Goal: Find specific page/section: Find specific page/section

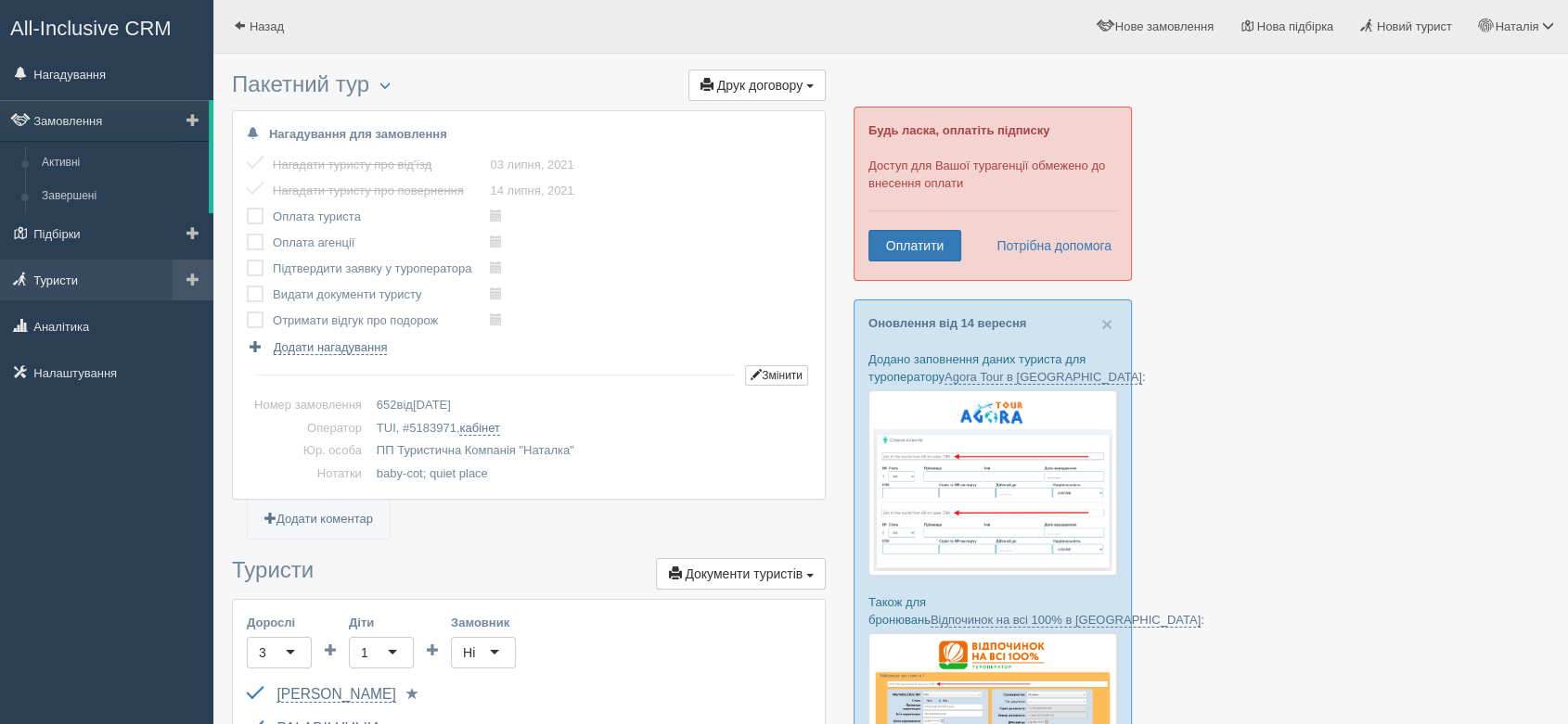
click at [77, 280] on link "Туристи" at bounding box center [106, 280] width 213 height 41
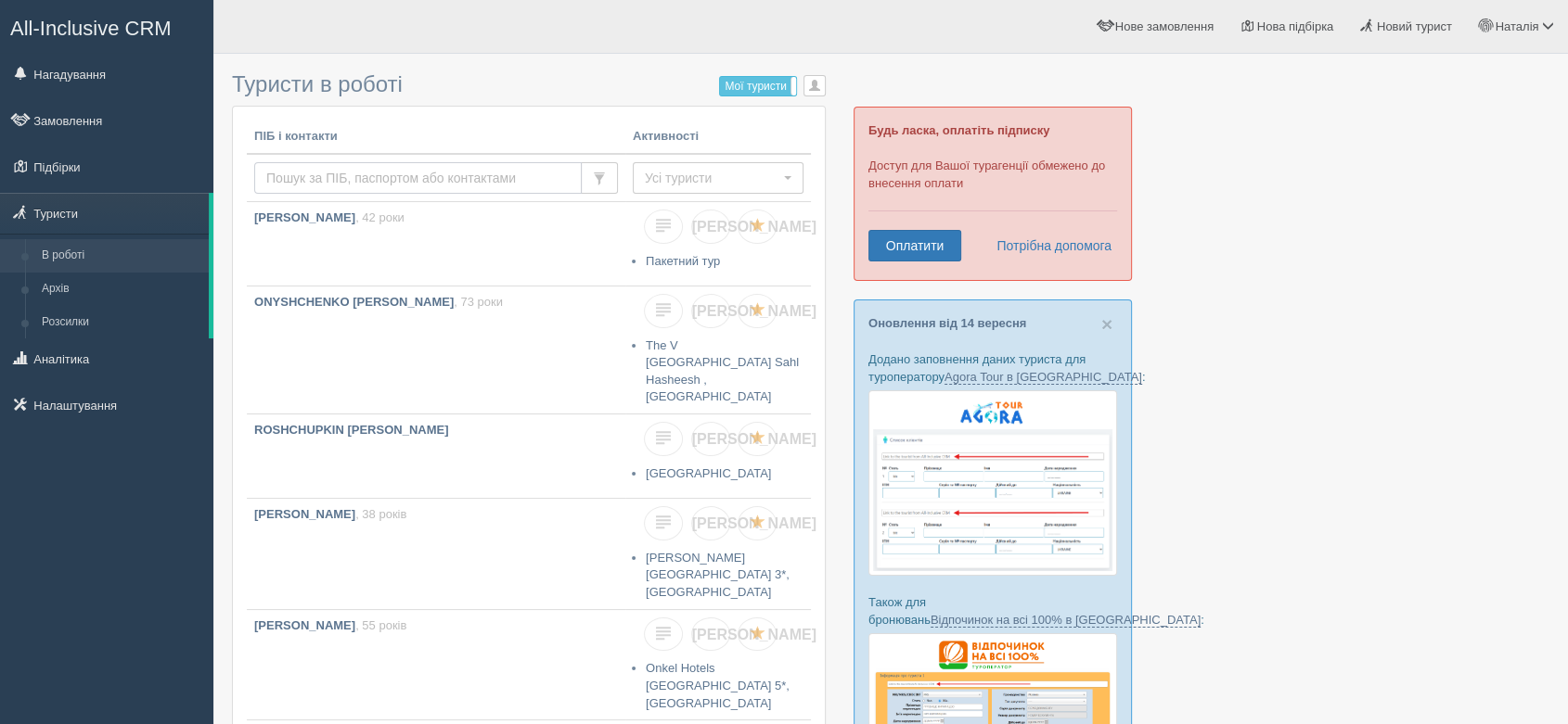
click at [356, 168] on input "text" at bounding box center [417, 178] width 327 height 32
type input "[PERSON_NAME]"
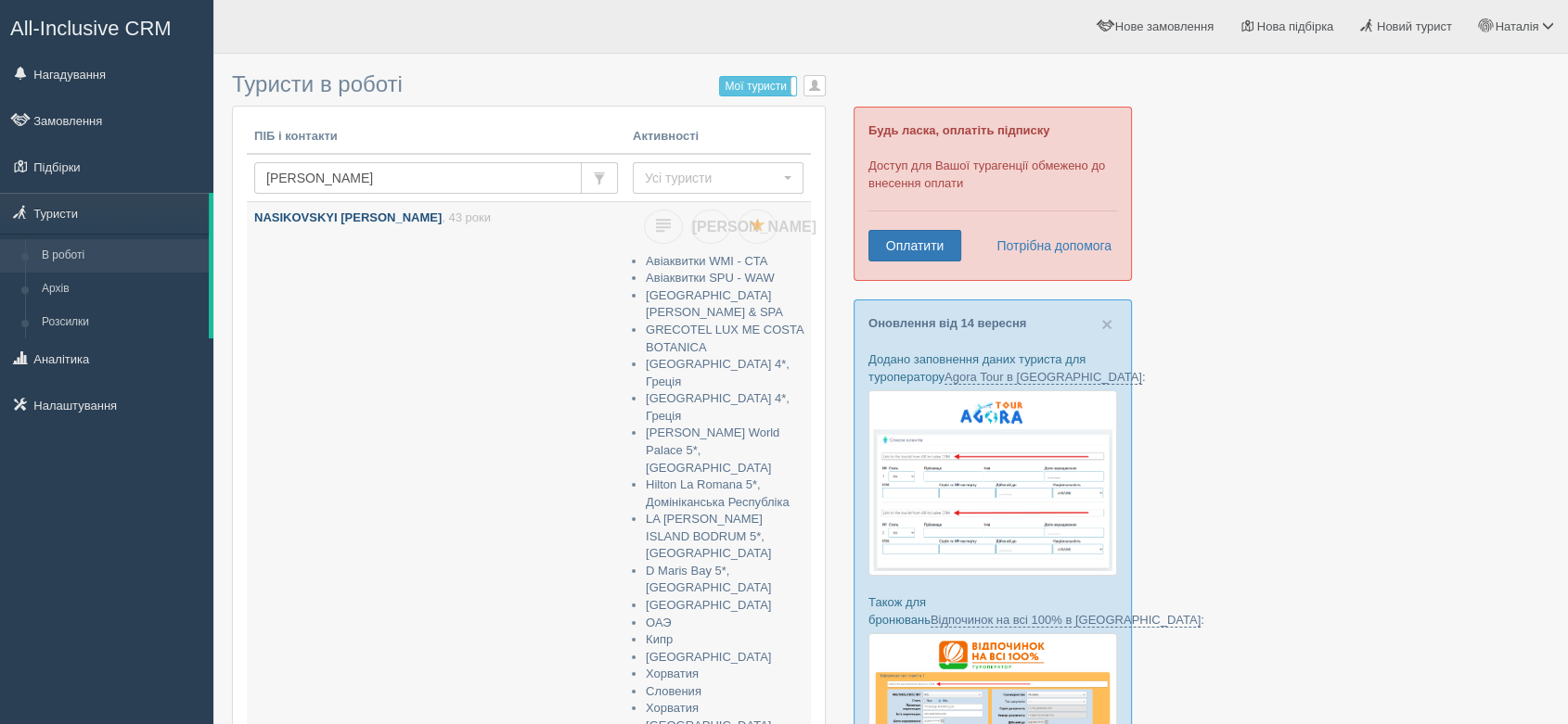
click at [361, 225] on p "NASIKOVSKYI VOLODYMYR , 43 роки" at bounding box center [436, 219] width 364 height 18
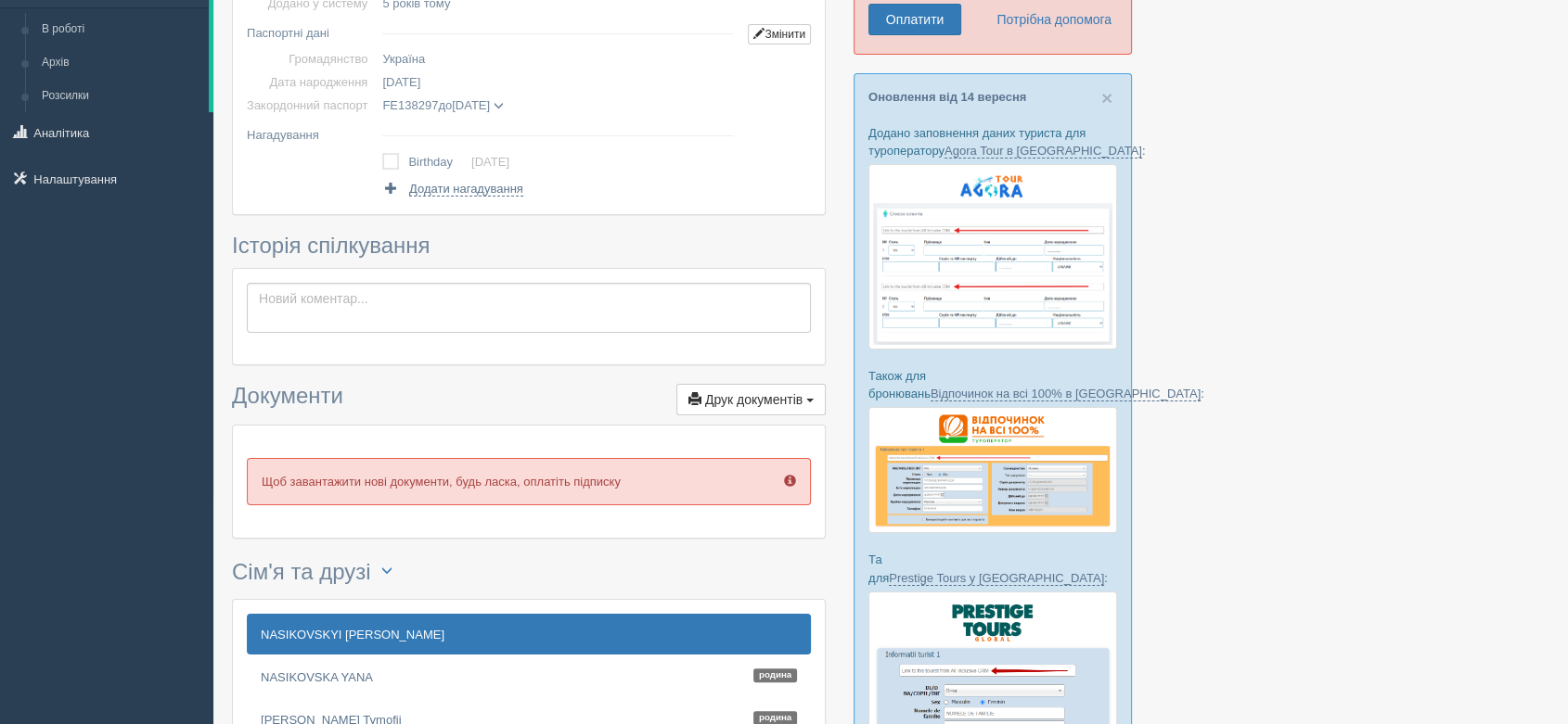
scroll to position [103, 0]
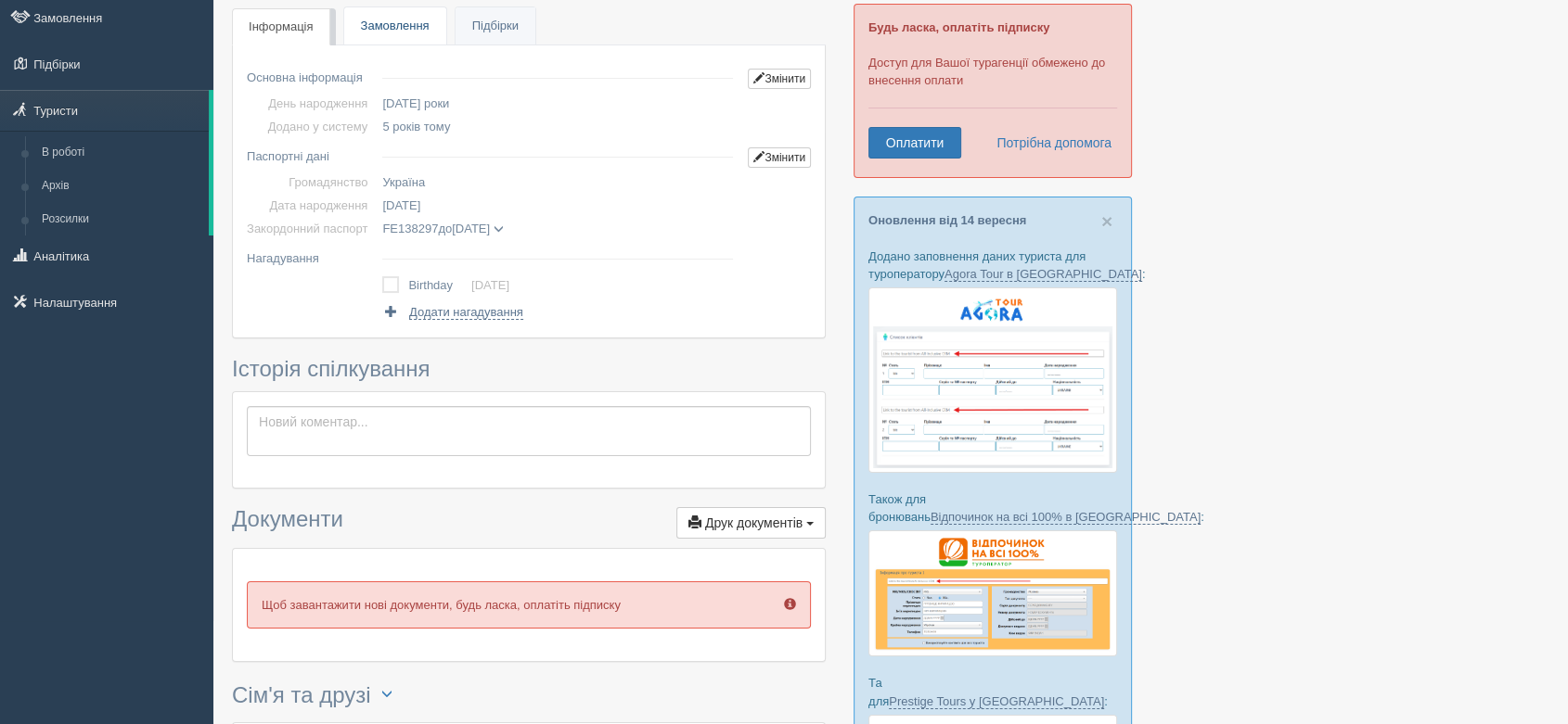
click at [411, 23] on link "Замовлення" at bounding box center [395, 26] width 102 height 38
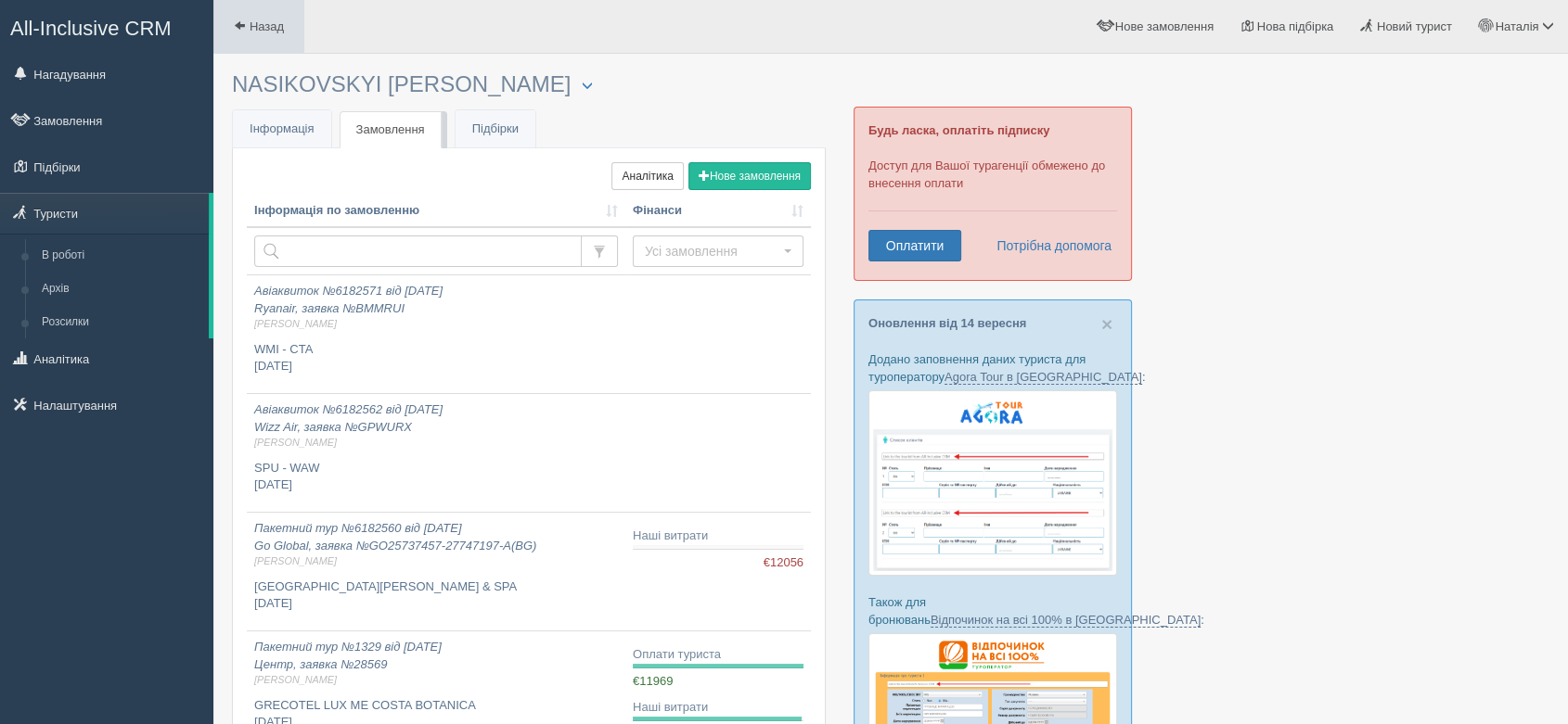
click at [282, 22] on span "Назад" at bounding box center [266, 26] width 35 height 14
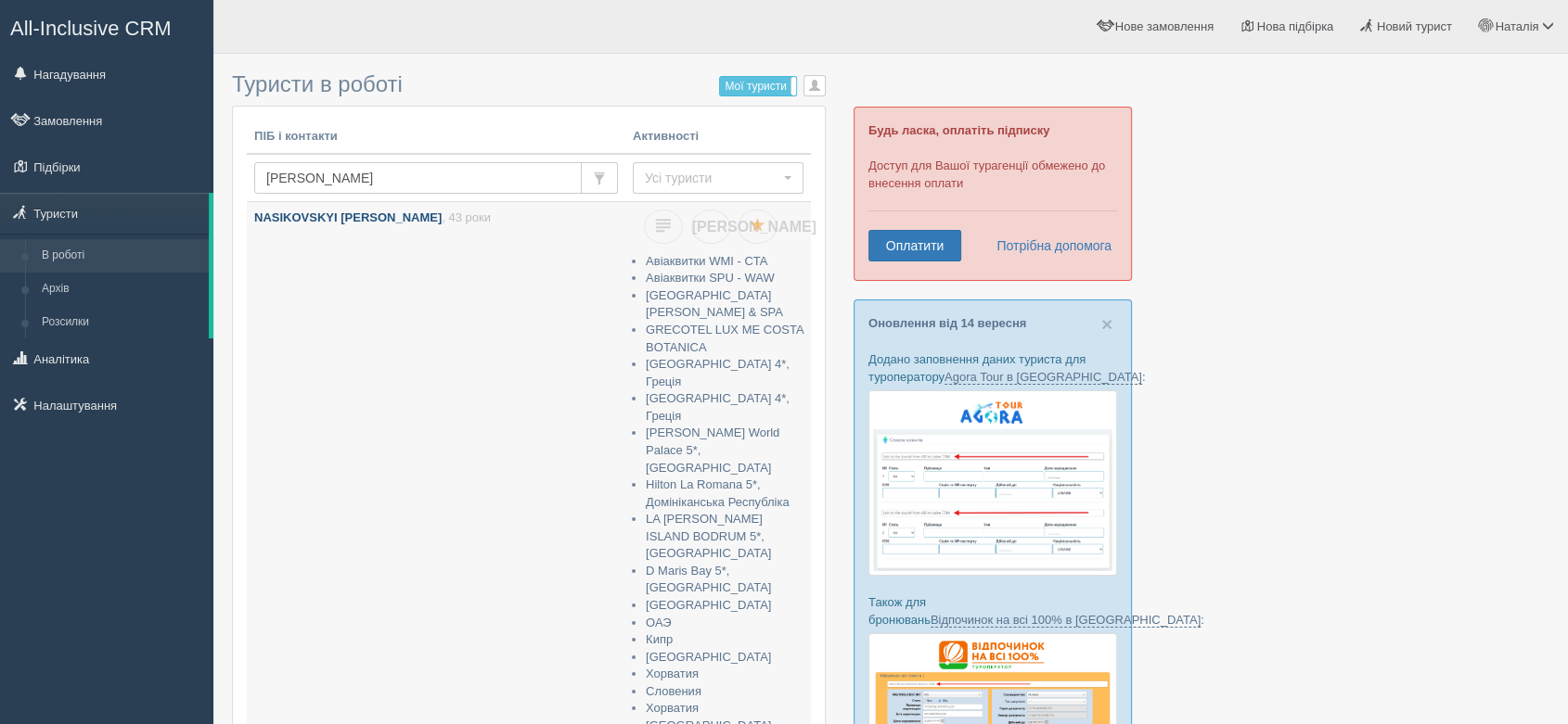
click at [365, 213] on b "NASIKOVSKYI [PERSON_NAME]" at bounding box center [348, 218] width 188 height 14
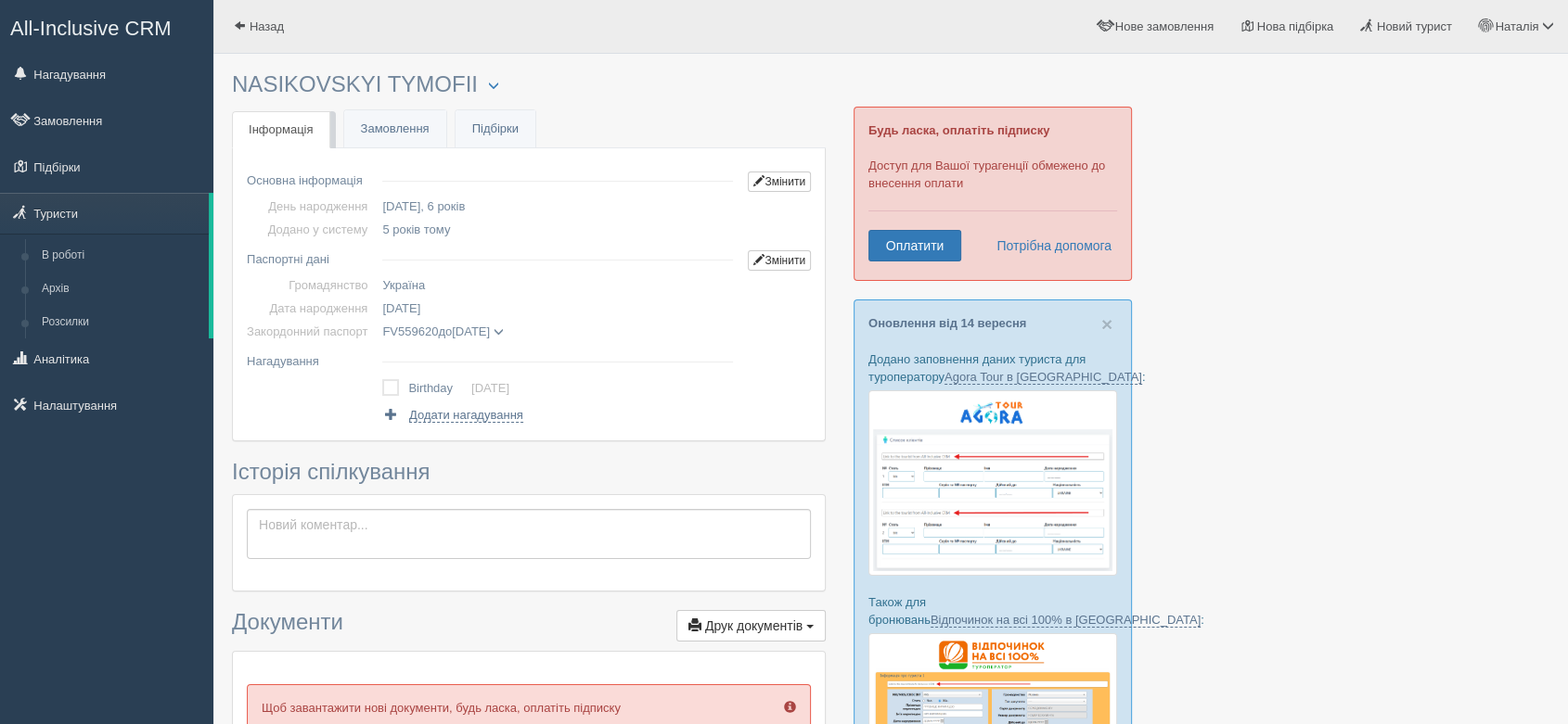
click at [425, 86] on h3 "NASIKOVSKYI TYMOFII Менеджер: [PERSON_NAME] Відправити до архіву Взяти в роботу…" at bounding box center [528, 84] width 594 height 25
drag, startPoint x: 393, startPoint y: 83, endPoint x: 475, endPoint y: 76, distance: 82.3
click at [475, 76] on h3 "NASIKOVSKYI TYMOFII Менеджер: [PERSON_NAME] Відправити до архіву Взяти в роботу…" at bounding box center [528, 84] width 594 height 25
copy h3 "TYMOFII"
click at [257, 26] on span "Назад" at bounding box center [266, 26] width 35 height 14
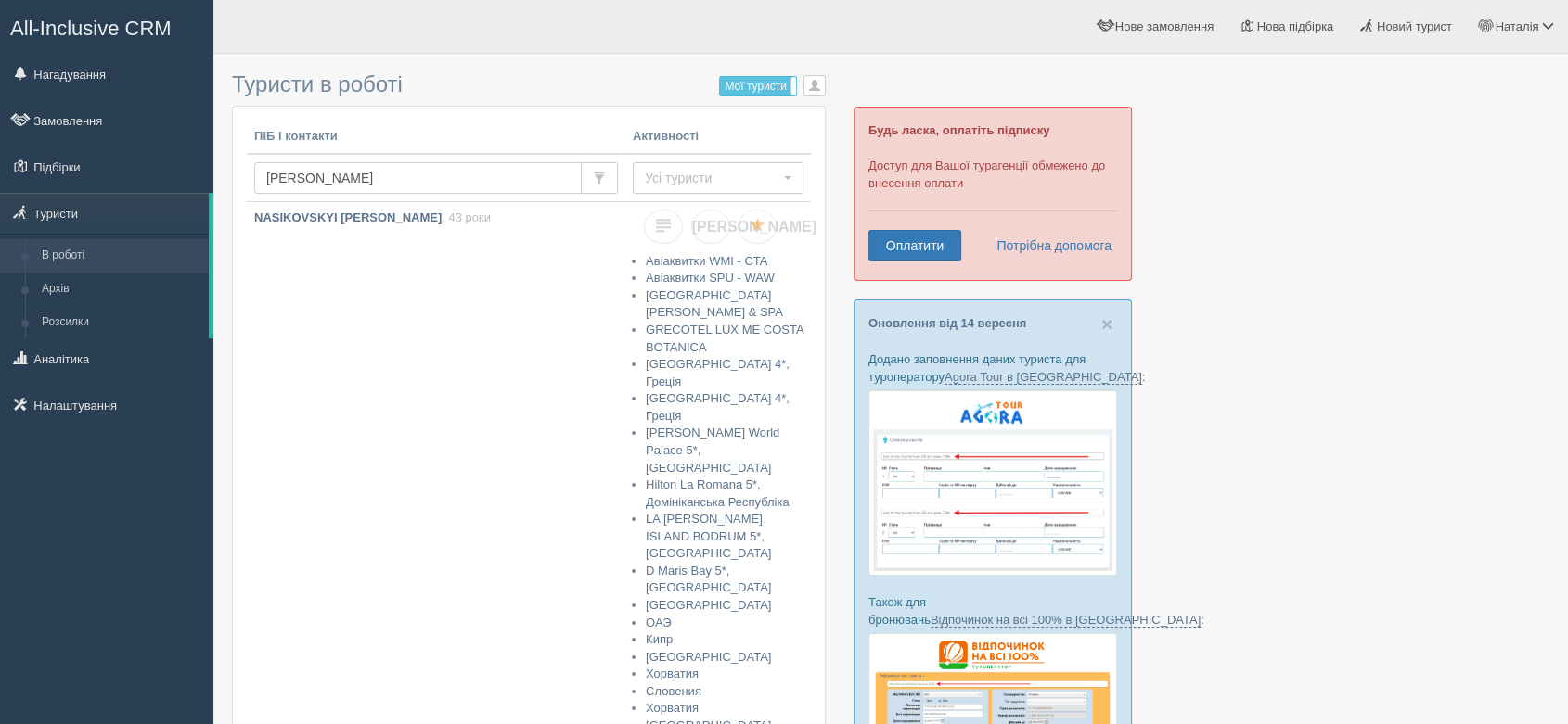
click at [382, 164] on input "[PERSON_NAME]" at bounding box center [417, 178] width 327 height 32
type input "nasikovskA"
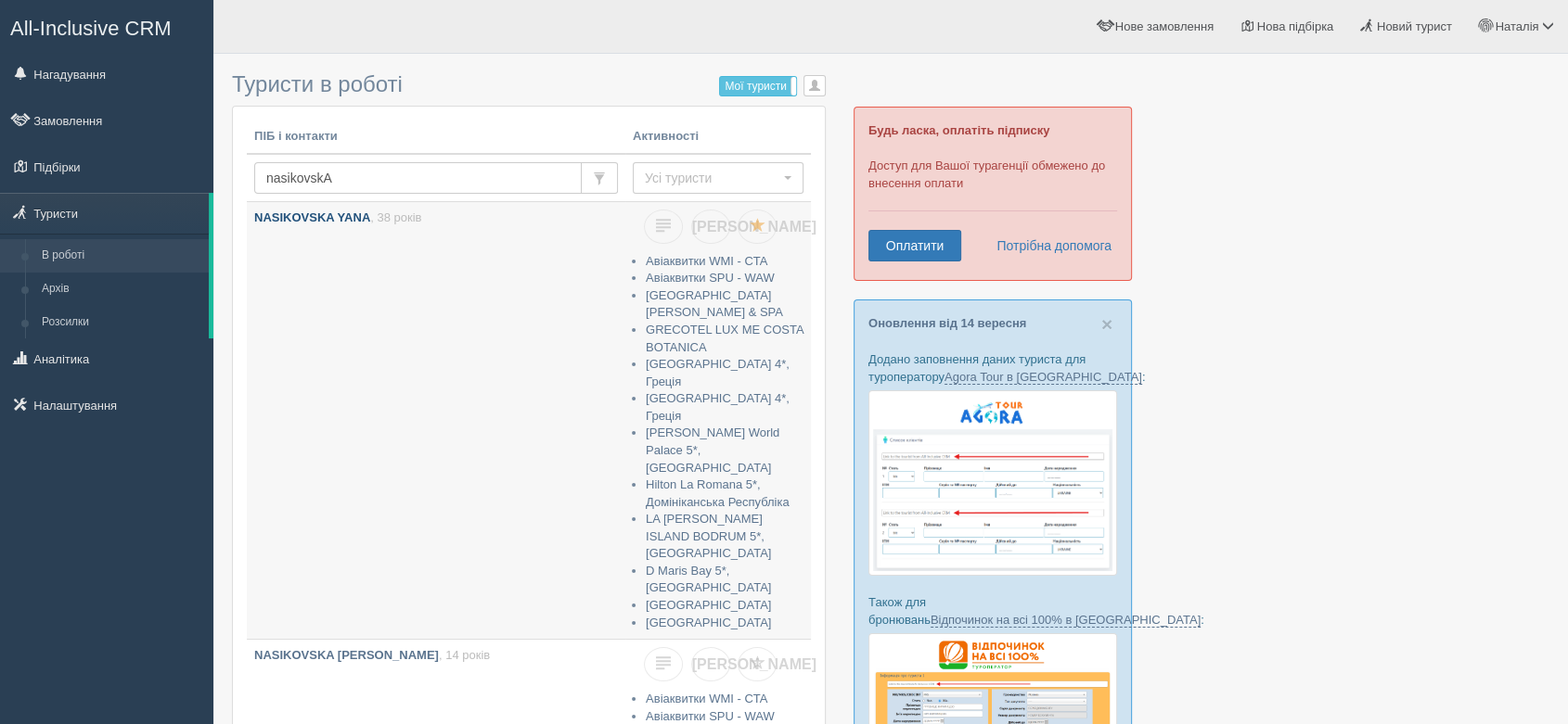
click at [396, 227] on link "NASIKOVSKA YANA , 38 років" at bounding box center [436, 399] width 379 height 393
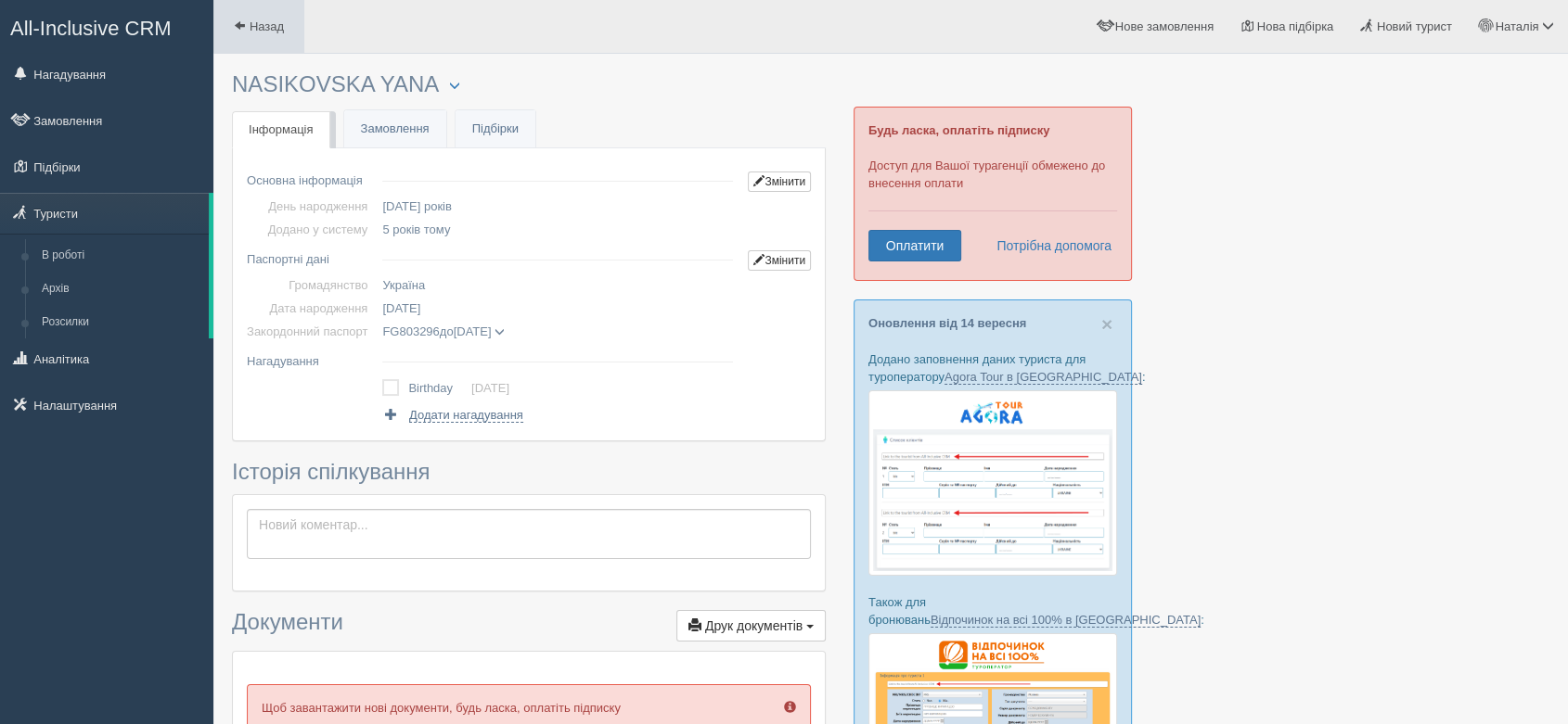
click at [262, 27] on span "Назад" at bounding box center [266, 26] width 35 height 14
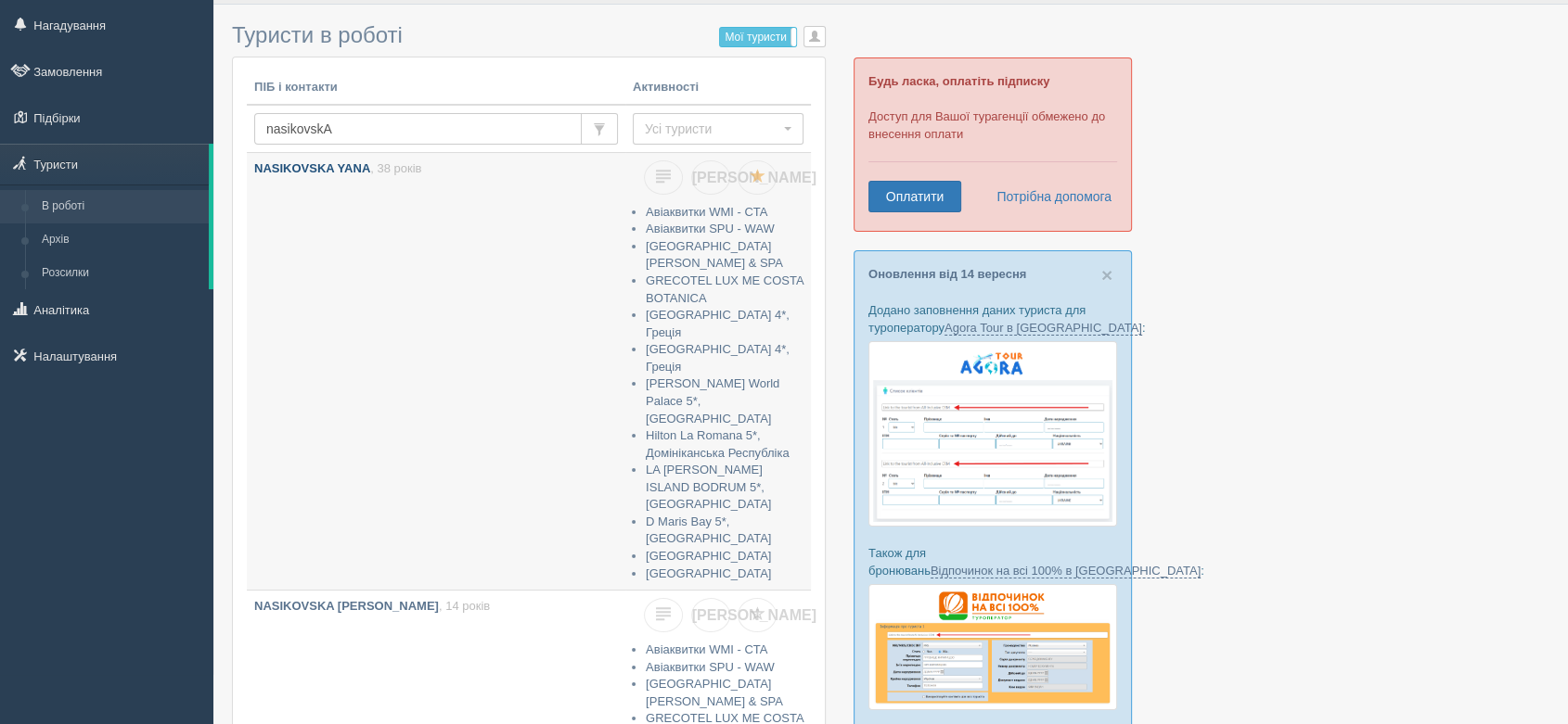
scroll to position [103, 0]
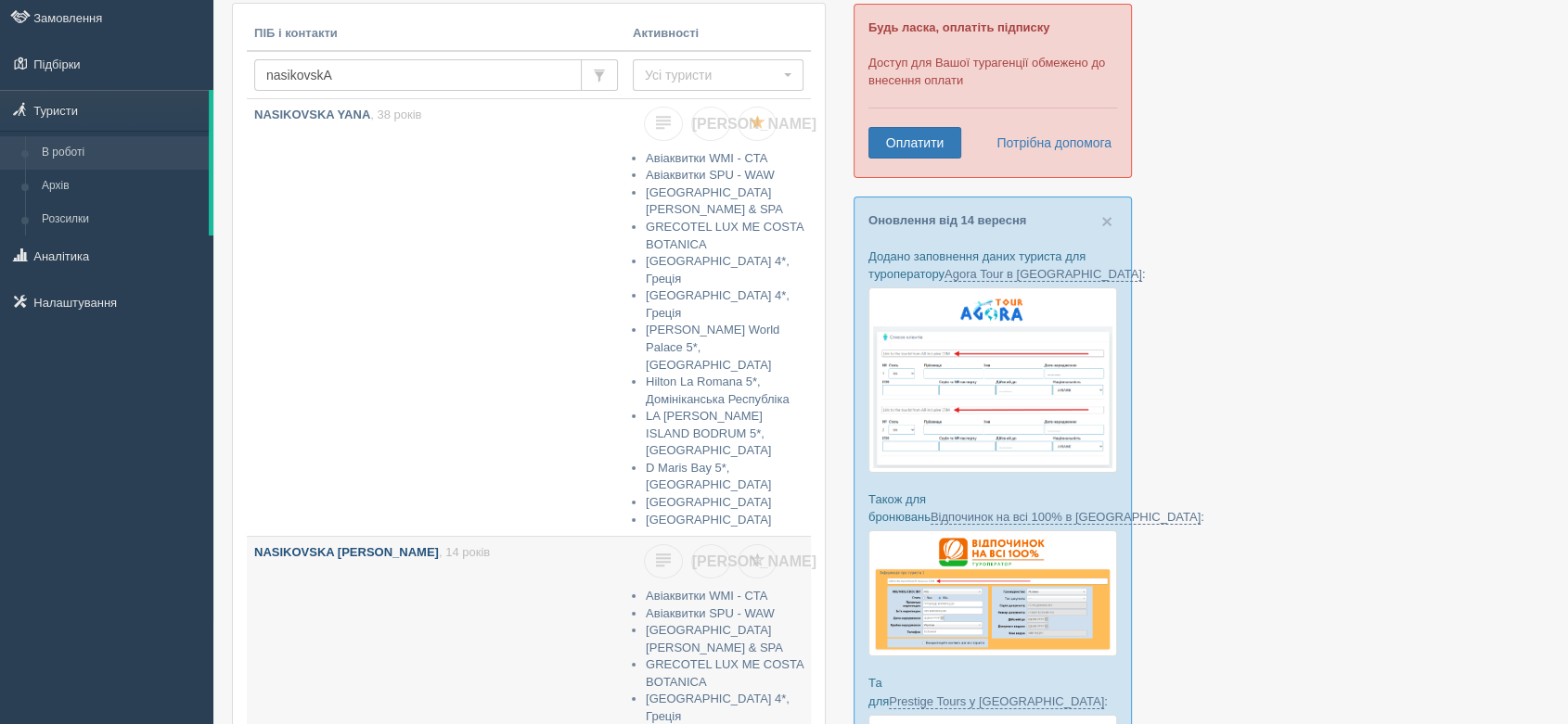
click at [359, 546] on b "NASIKOVSKA [PERSON_NAME]" at bounding box center [346, 552] width 185 height 14
